Goal: Information Seeking & Learning: Find specific fact

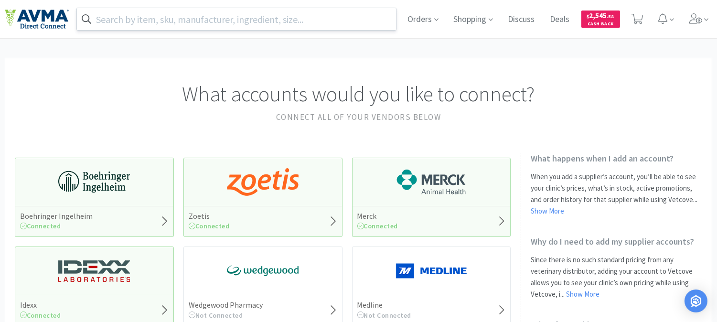
click at [332, 16] on input "text" at bounding box center [236, 19] width 319 height 22
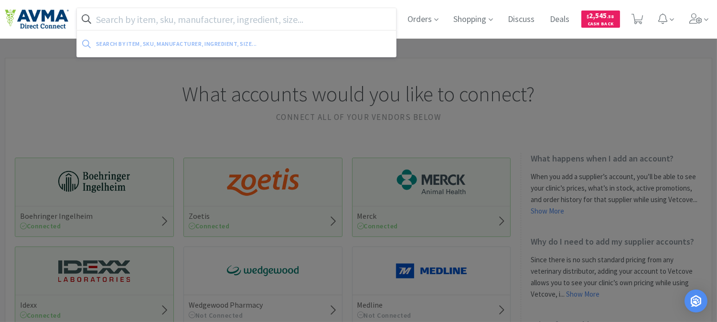
paste input "143323"
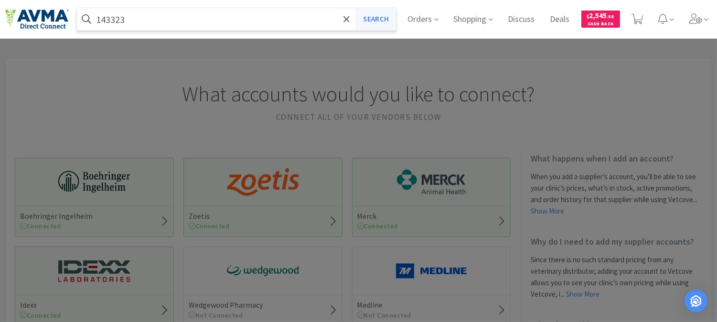
type input "143323"
click at [382, 18] on button "Search" at bounding box center [376, 19] width 40 height 22
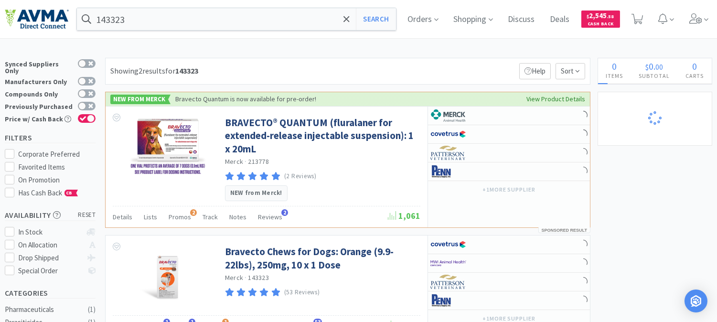
select select "1"
select select "2"
select select "1"
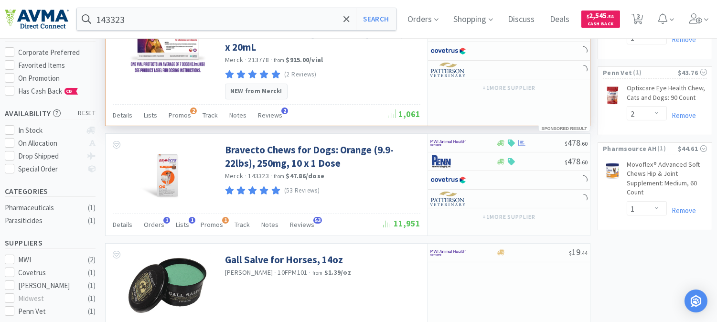
scroll to position [106, 0]
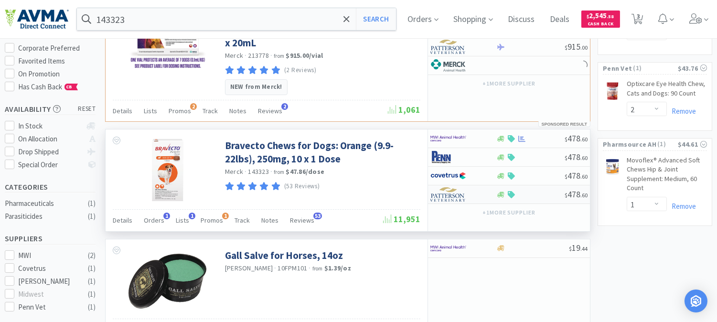
click at [452, 197] on img at bounding box center [448, 194] width 36 height 14
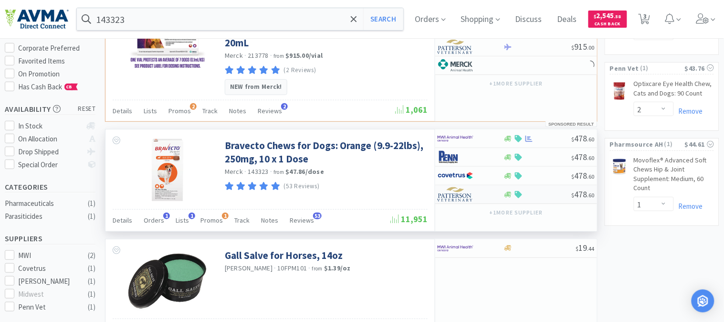
select select "1"
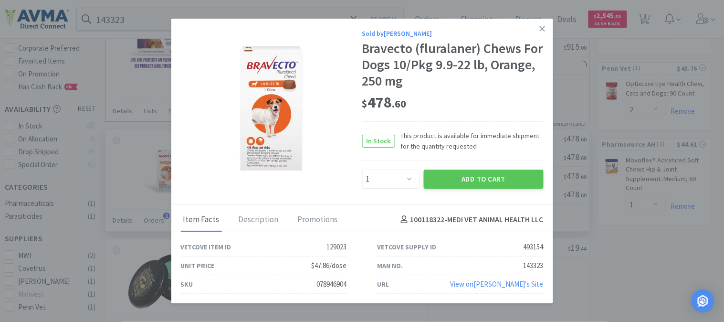
click at [333, 284] on div "078946904" at bounding box center [332, 283] width 30 height 11
copy div "078946904"
click at [541, 25] on icon at bounding box center [542, 28] width 5 height 9
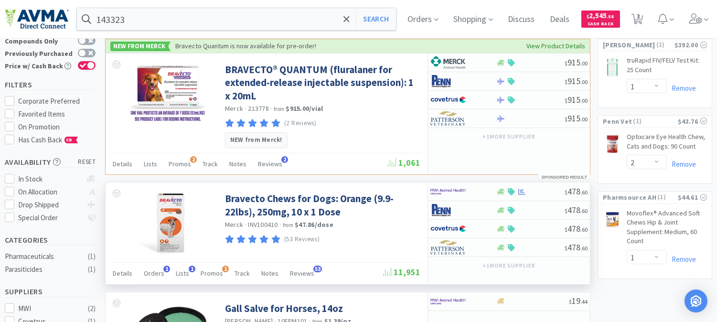
scroll to position [0, 0]
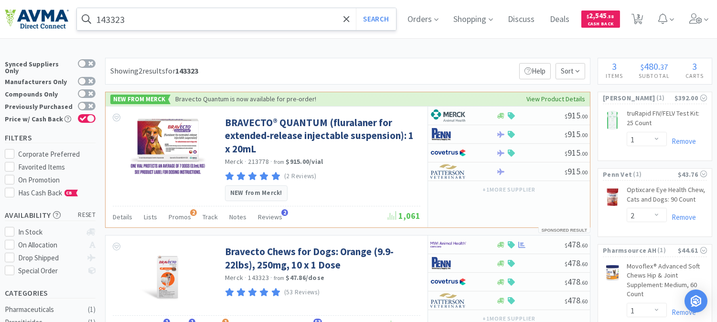
click at [190, 18] on input "143323" at bounding box center [236, 19] width 319 height 22
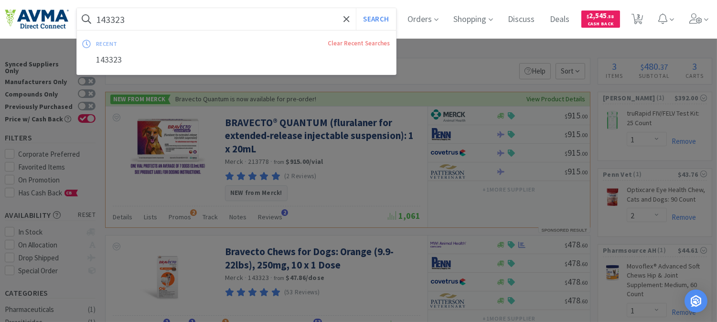
paste input "PVS8920"
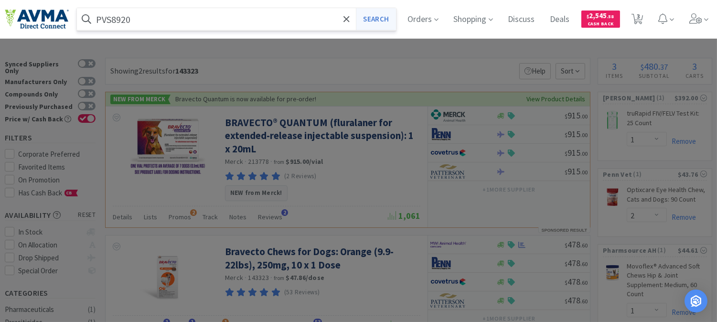
click at [388, 18] on button "Search" at bounding box center [376, 19] width 40 height 22
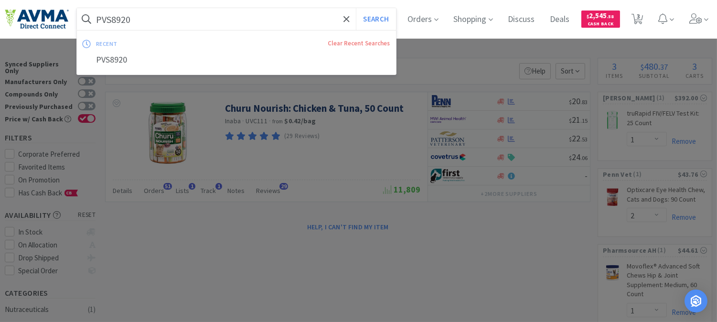
click at [145, 15] on input "PVS8920" at bounding box center [236, 19] width 319 height 22
paste input "BUT66002"
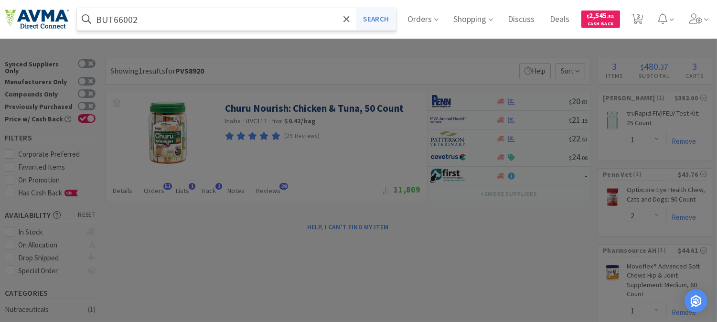
click at [381, 19] on button "Search" at bounding box center [376, 19] width 40 height 22
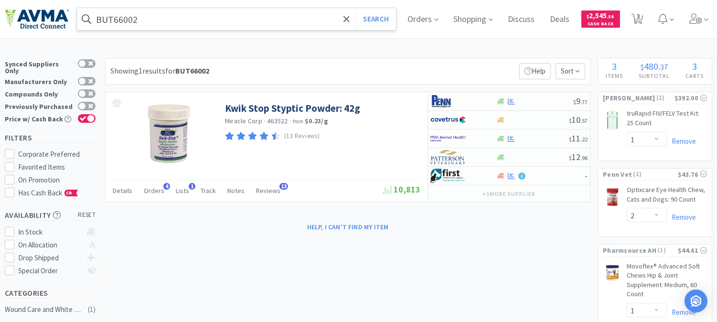
click at [172, 20] on input "BUT66002" at bounding box center [236, 19] width 319 height 22
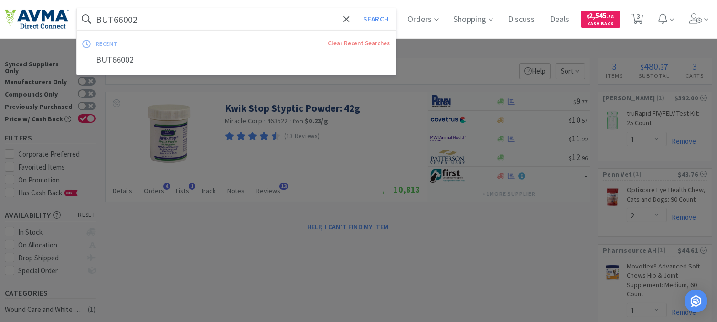
paste input "083419"
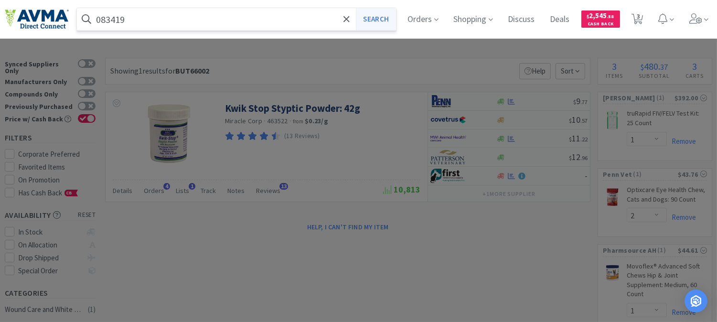
click at [377, 12] on button "Search" at bounding box center [376, 19] width 40 height 22
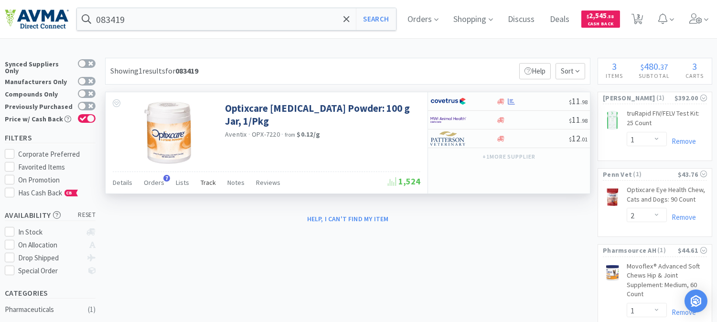
click at [207, 184] on span "Track" at bounding box center [208, 182] width 15 height 9
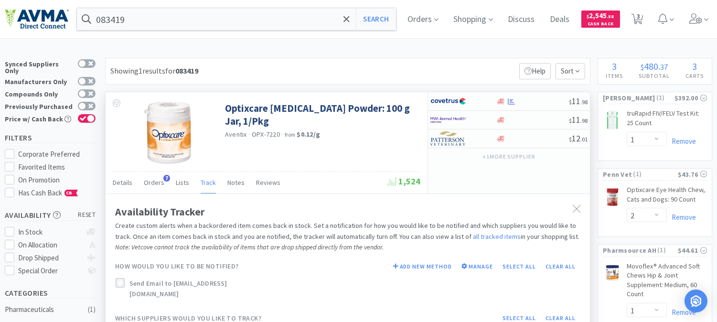
click at [117, 282] on icon at bounding box center [119, 282] width 7 height 7
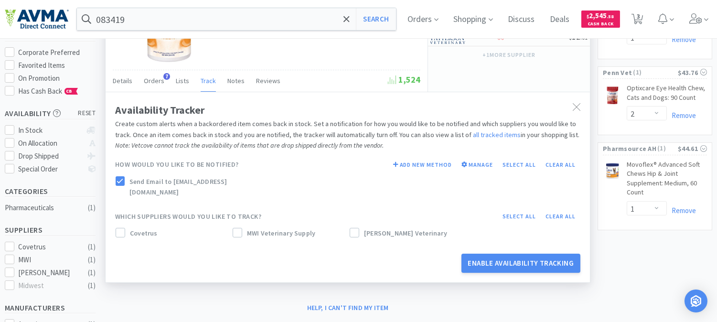
scroll to position [106, 0]
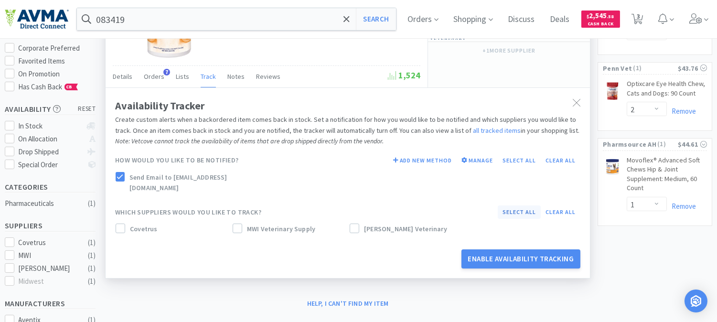
click at [525, 205] on button "Select all" at bounding box center [518, 211] width 43 height 13
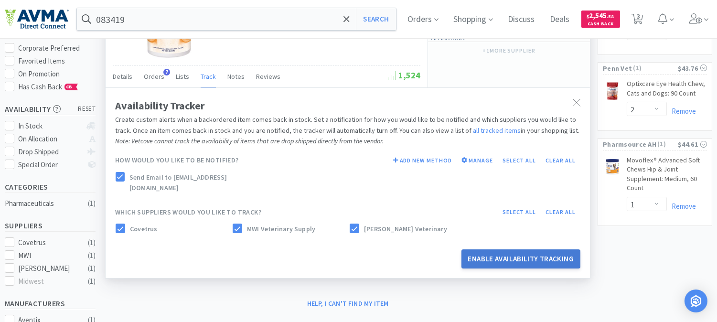
click at [522, 251] on button "Enable Availability Tracking" at bounding box center [520, 258] width 119 height 19
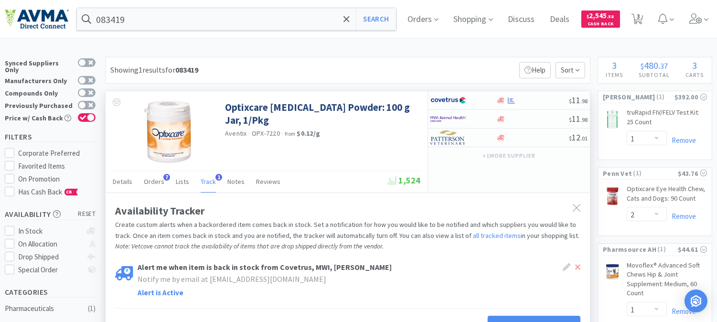
scroll to position [0, 0]
click at [201, 22] on input "083419" at bounding box center [236, 19] width 319 height 22
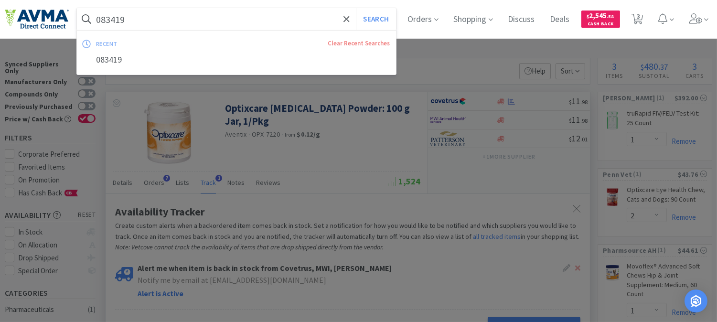
paste input "MER24"
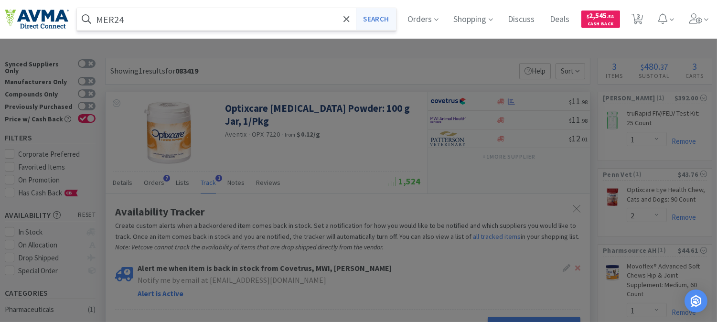
type input "MER24"
click at [380, 17] on button "Search" at bounding box center [376, 19] width 40 height 22
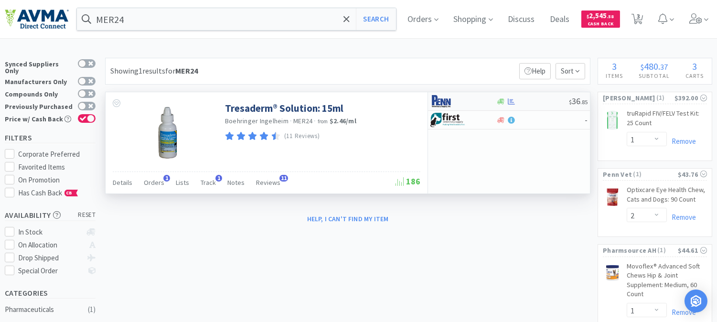
click at [438, 101] on img at bounding box center [448, 101] width 36 height 14
select select "1"
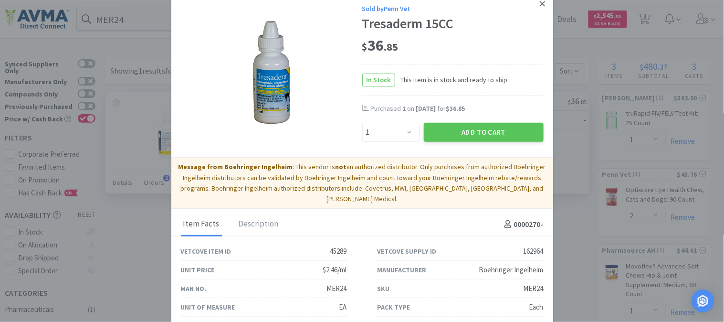
click at [540, 2] on icon at bounding box center [542, 4] width 5 height 9
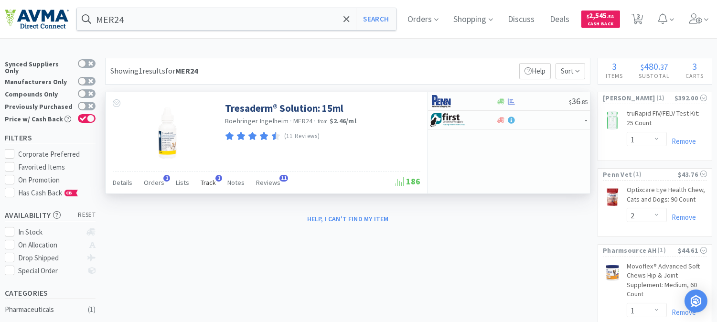
click at [201, 181] on span "Track" at bounding box center [208, 182] width 15 height 9
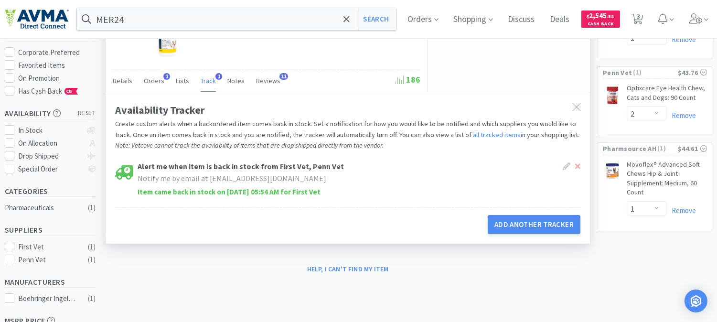
scroll to position [106, 0]
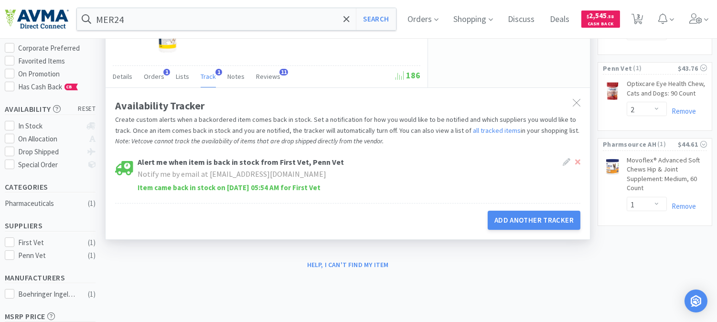
click at [578, 158] on div at bounding box center [571, 162] width 18 height 12
click at [579, 160] on icon at bounding box center [577, 161] width 5 height 5
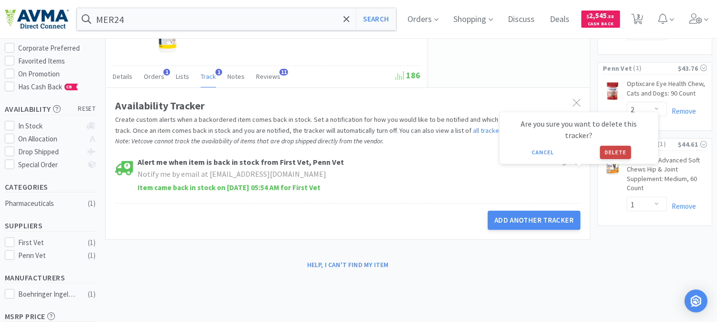
click at [615, 146] on button "Delete" at bounding box center [615, 152] width 31 height 13
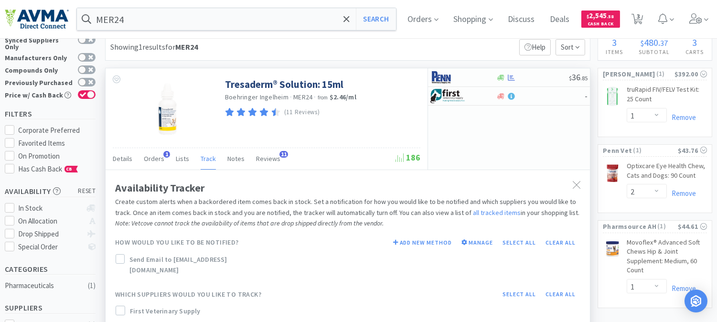
scroll to position [0, 0]
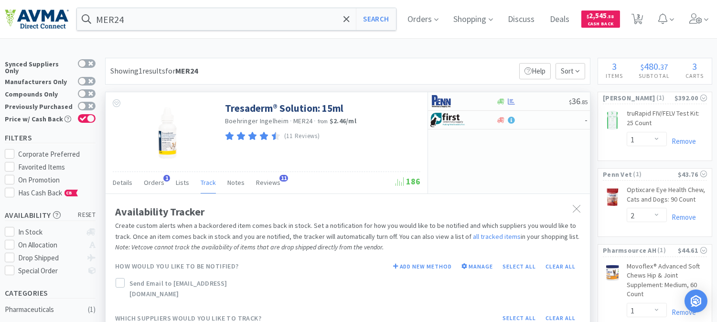
click at [360, 155] on div "Tresaderm® Solution: 15ml Boehringer Ingelheim · MER24 · from $2.46 / ml (11 Re…" at bounding box center [267, 131] width 322 height 79
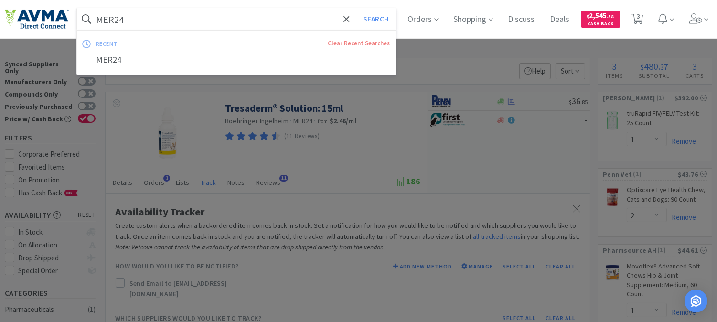
click at [146, 21] on input "MER24" at bounding box center [236, 19] width 319 height 22
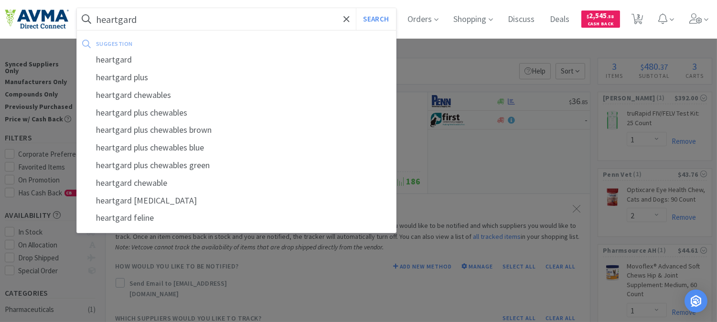
click at [356, 8] on button "Search" at bounding box center [376, 19] width 40 height 22
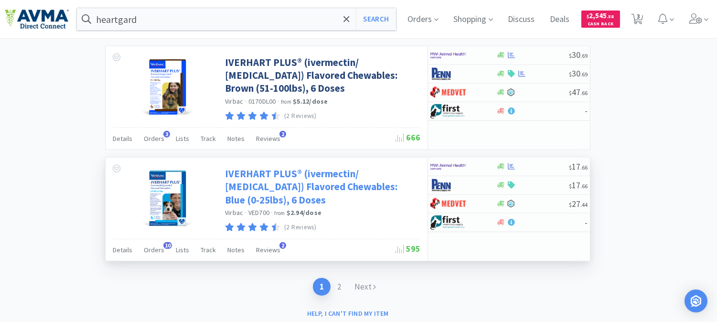
scroll to position [1574, 0]
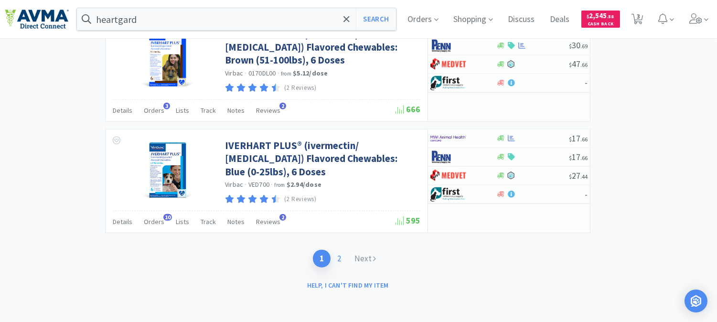
click at [339, 258] on link "2" at bounding box center [338, 259] width 17 height 18
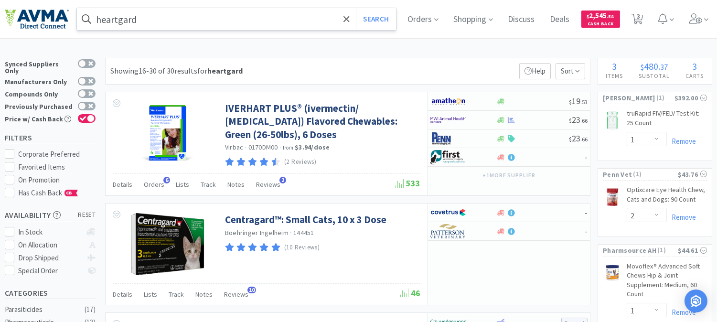
click at [299, 15] on input "heartgard" at bounding box center [236, 19] width 319 height 22
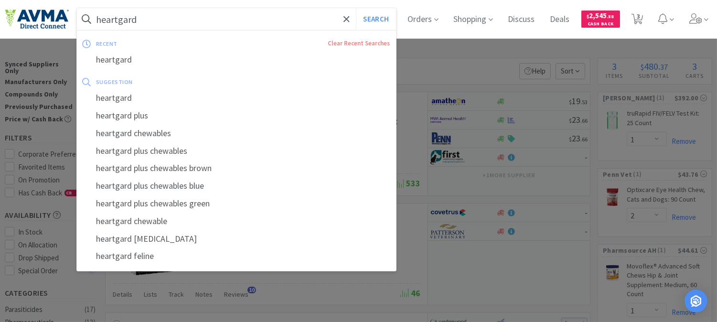
paste input "078946904"
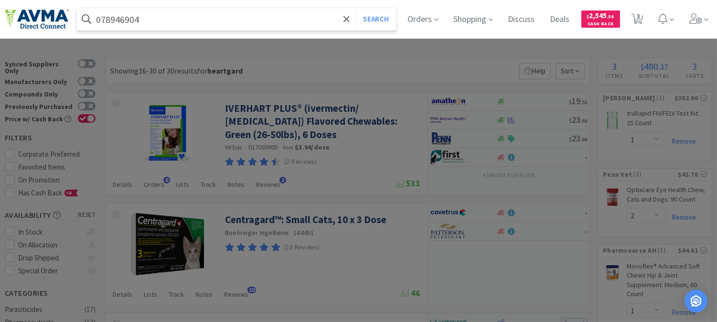
click at [356, 8] on button "Search" at bounding box center [376, 19] width 40 height 22
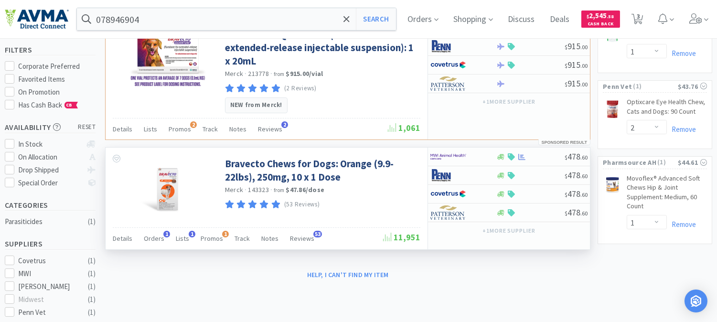
scroll to position [106, 0]
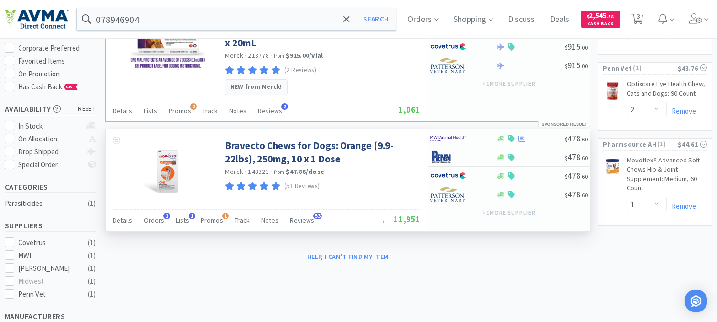
click at [258, 172] on span "143323" at bounding box center [258, 171] width 21 height 9
copy span "143323"
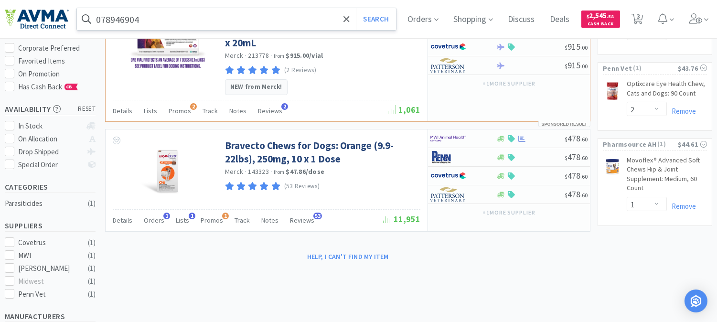
click at [158, 15] on input "078946904" at bounding box center [236, 19] width 319 height 22
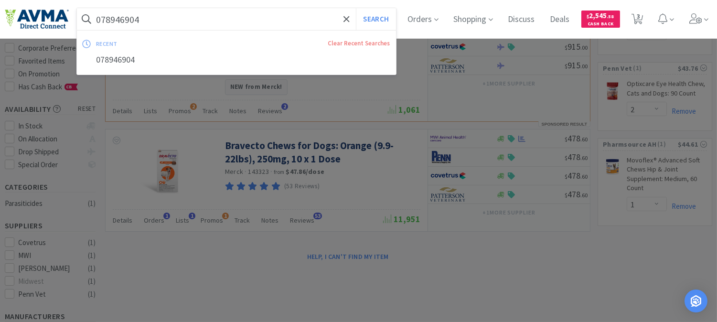
paste input "347173"
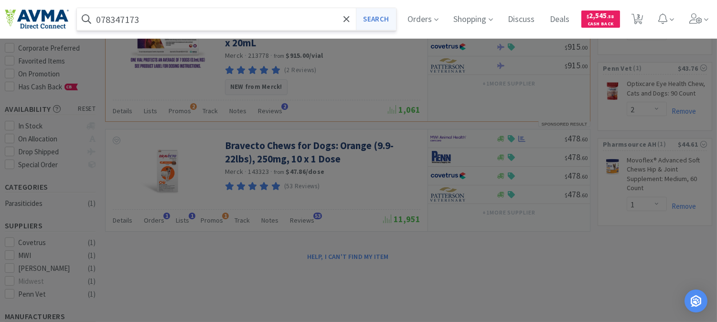
click at [382, 17] on button "Search" at bounding box center [376, 19] width 40 height 22
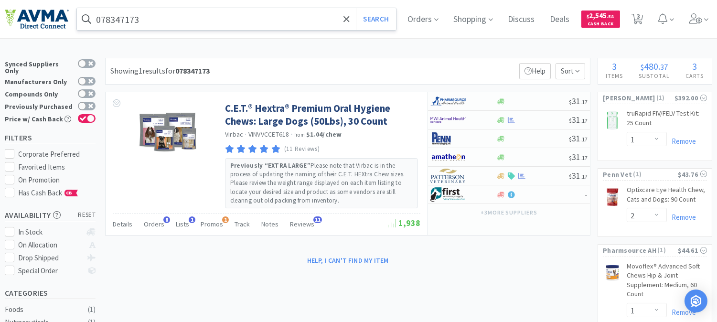
click at [211, 22] on input "078347173" at bounding box center [236, 19] width 319 height 22
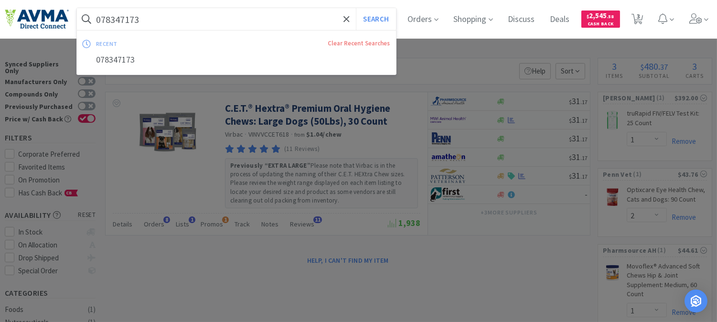
paste input "82378"
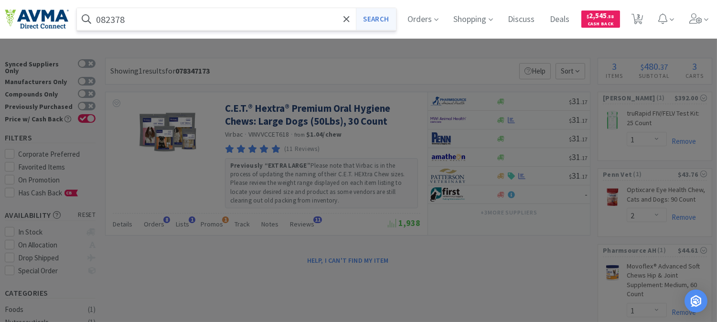
type input "082378"
click at [385, 21] on button "Search" at bounding box center [376, 19] width 40 height 22
